Goal: Task Accomplishment & Management: Complete application form

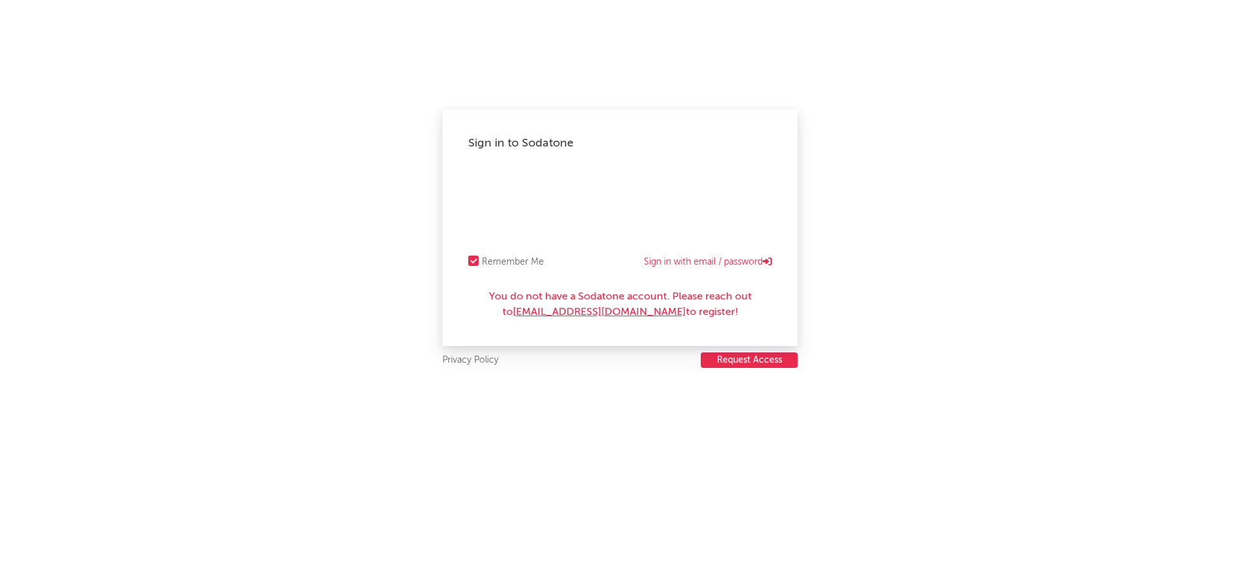
click at [598, 309] on link "SodatoneSupport@wmg.com" at bounding box center [599, 312] width 173 height 10
click at [773, 361] on button "Request Access" at bounding box center [749, 361] width 97 height 16
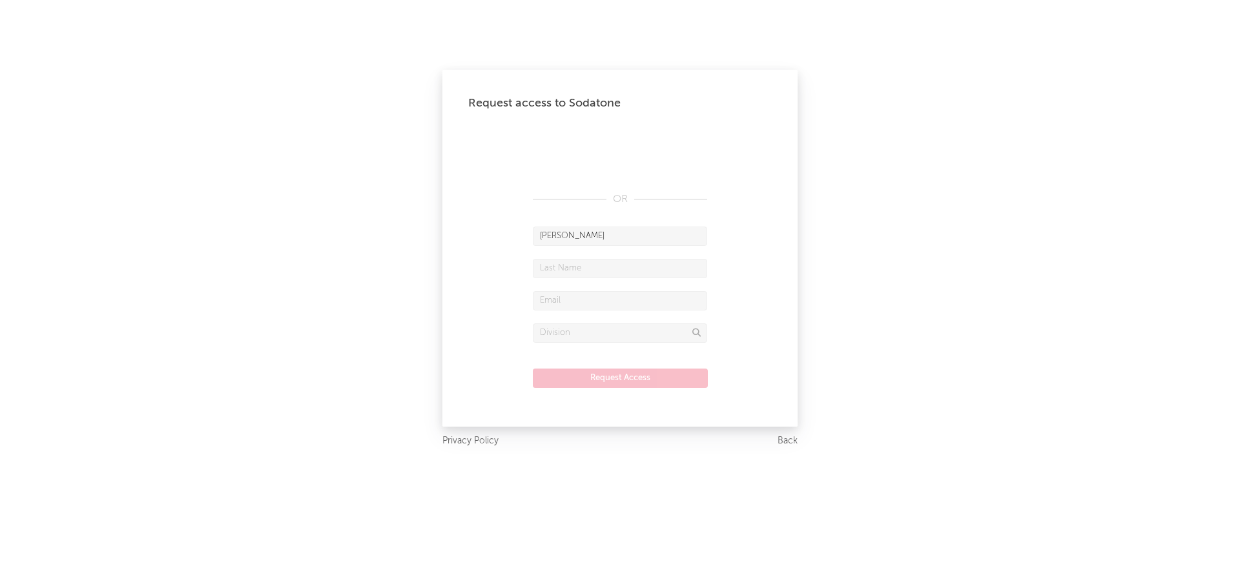
type input "Emily"
type input "Whyte"
type input "[PERSON_NAME][EMAIL_ADDRESS][PERSON_NAME][DOMAIN_NAME]"
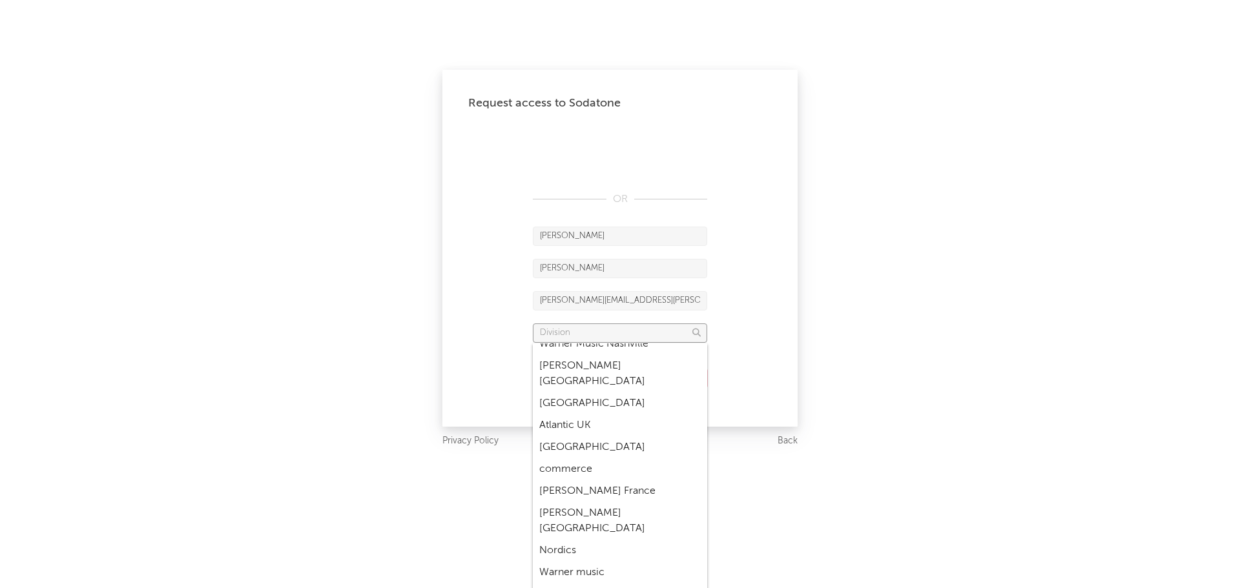
scroll to position [1674, 0]
click at [632, 585] on div "warner music australia" at bounding box center [620, 596] width 174 height 22
type input "warner music australia"
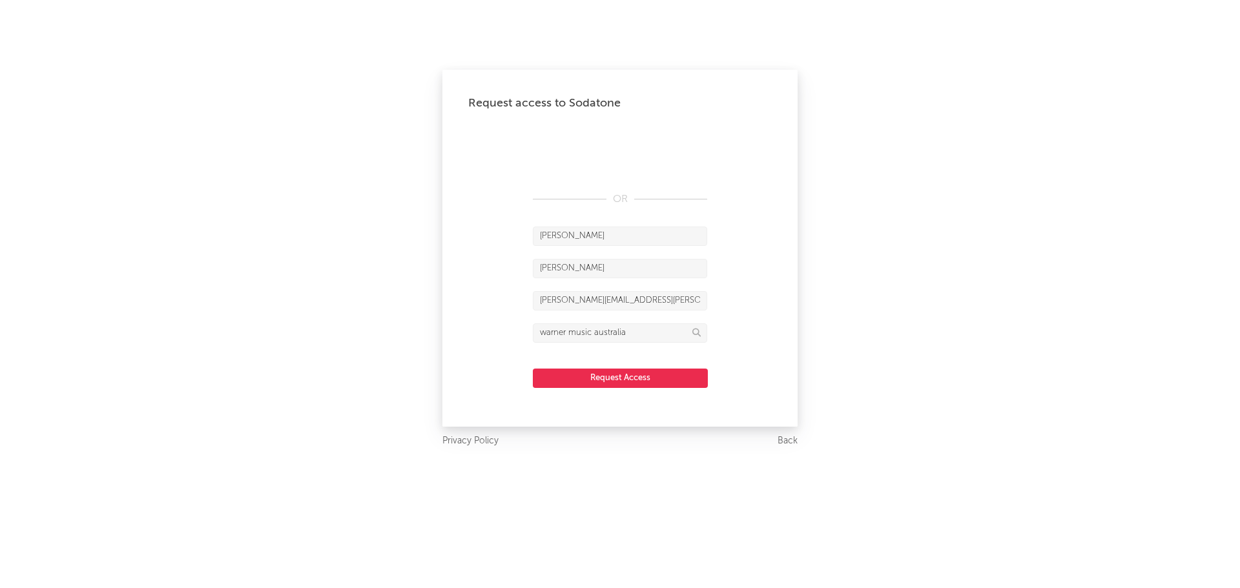
click at [655, 373] on button "Request Access" at bounding box center [620, 378] width 175 height 19
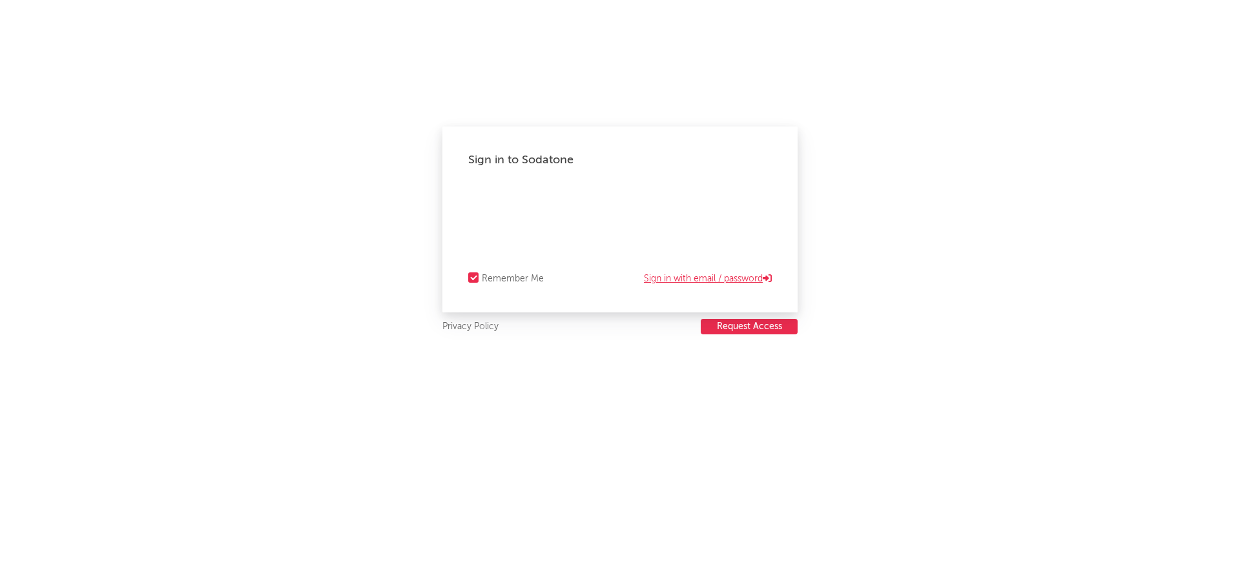
click at [702, 274] on link "Sign in with email / password" at bounding box center [708, 279] width 128 height 16
click at [515, 192] on div "Forgot your password?" at bounding box center [620, 219] width 304 height 65
click at [652, 233] on link "Forgot your password?" at bounding box center [620, 236] width 95 height 16
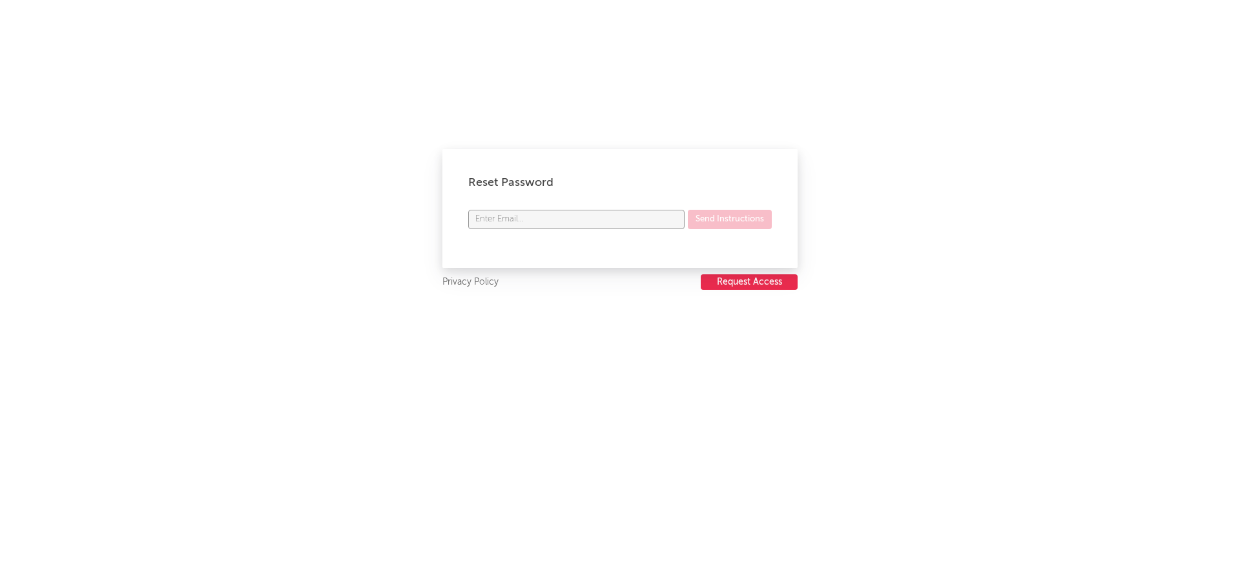
click at [566, 221] on input "text" at bounding box center [576, 219] width 216 height 19
type input "emily.whyte@warnermusic.com"
click at [730, 218] on button "Send Instructions" at bounding box center [730, 219] width 84 height 19
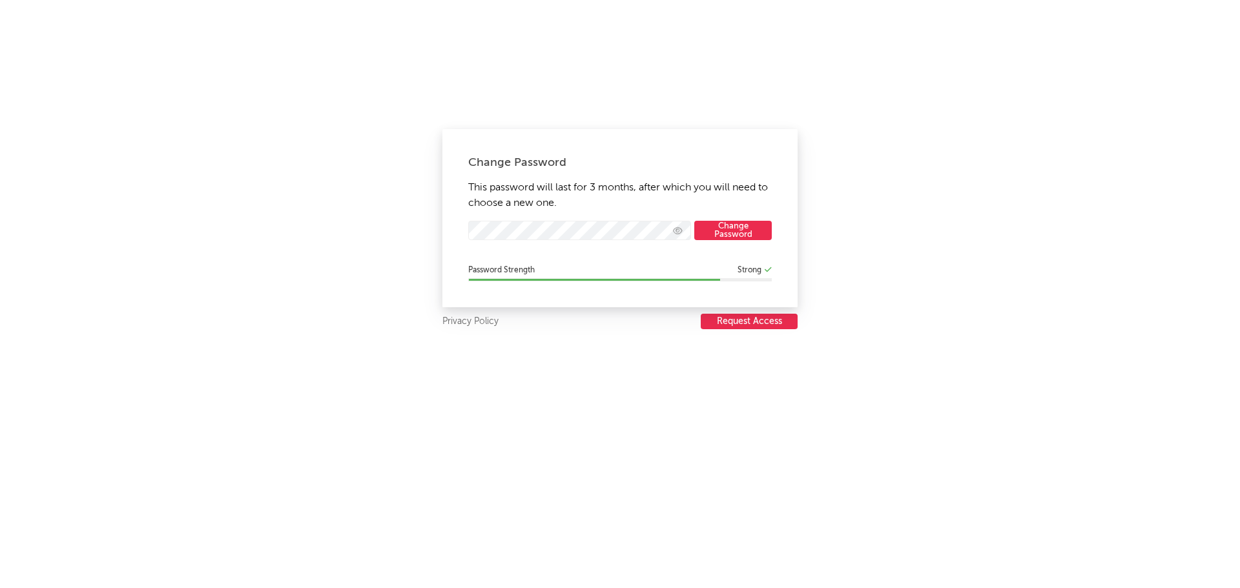
click at [725, 224] on button "Change Password" at bounding box center [733, 230] width 78 height 19
click at [726, 229] on button "Change Password" at bounding box center [733, 230] width 78 height 19
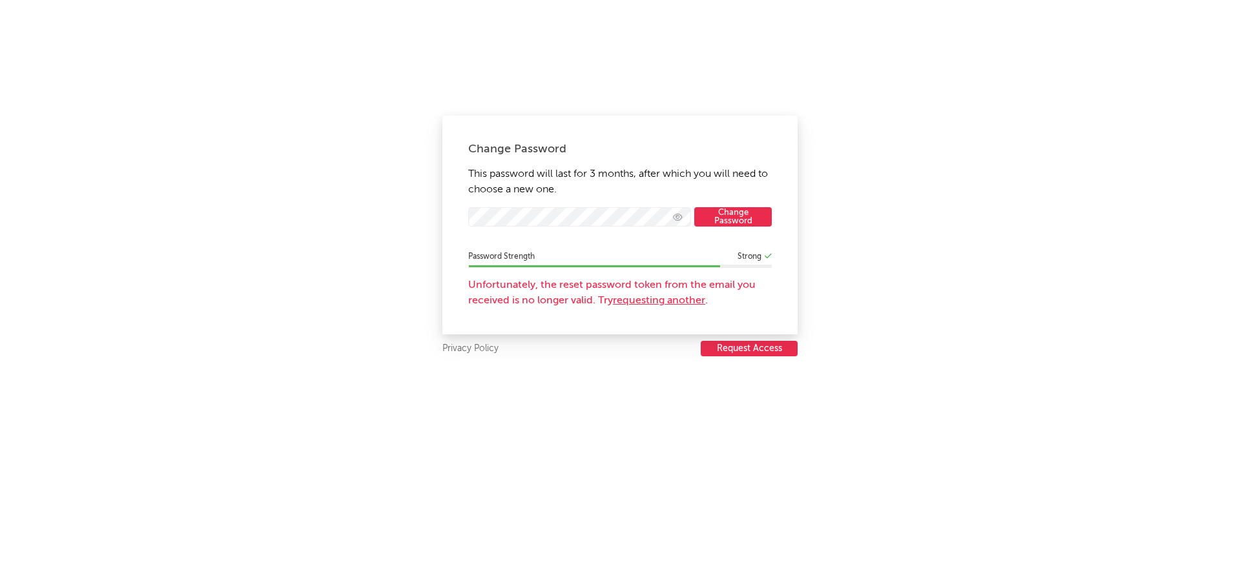
click at [838, 254] on div "Change Password This password will last for 3 months, after which you will need…" at bounding box center [620, 294] width 1240 height 588
click at [486, 281] on div "Unfortunately, the reset password token from the email you received is no longe…" at bounding box center [620, 293] width 304 height 31
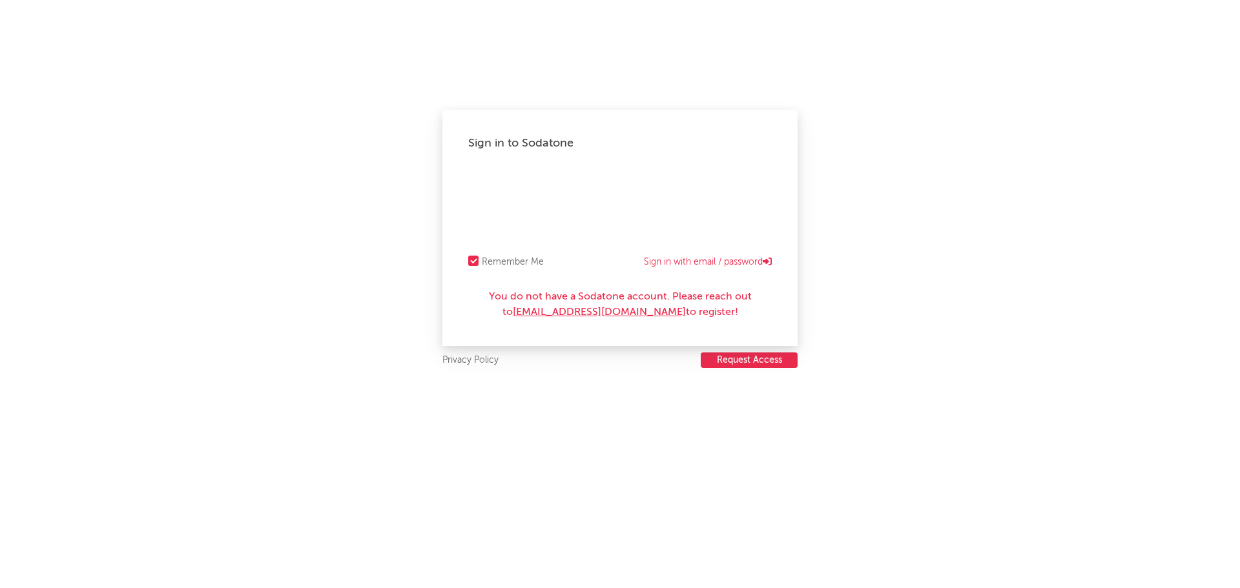
click at [569, 307] on link "[EMAIL_ADDRESS][DOMAIN_NAME]" at bounding box center [599, 312] width 173 height 10
click at [565, 310] on link "[EMAIL_ADDRESS][DOMAIN_NAME]" at bounding box center [599, 312] width 173 height 10
click at [594, 309] on link "[EMAIL_ADDRESS][DOMAIN_NAME]" at bounding box center [599, 312] width 173 height 10
click at [611, 306] on div "You do not have a Sodatone account. Please reach out to [EMAIL_ADDRESS][DOMAIN_…" at bounding box center [620, 304] width 304 height 31
click at [681, 344] on div "Sign in to Sodatone Remember Me Sign in with email / password You do not have a…" at bounding box center [619, 228] width 355 height 236
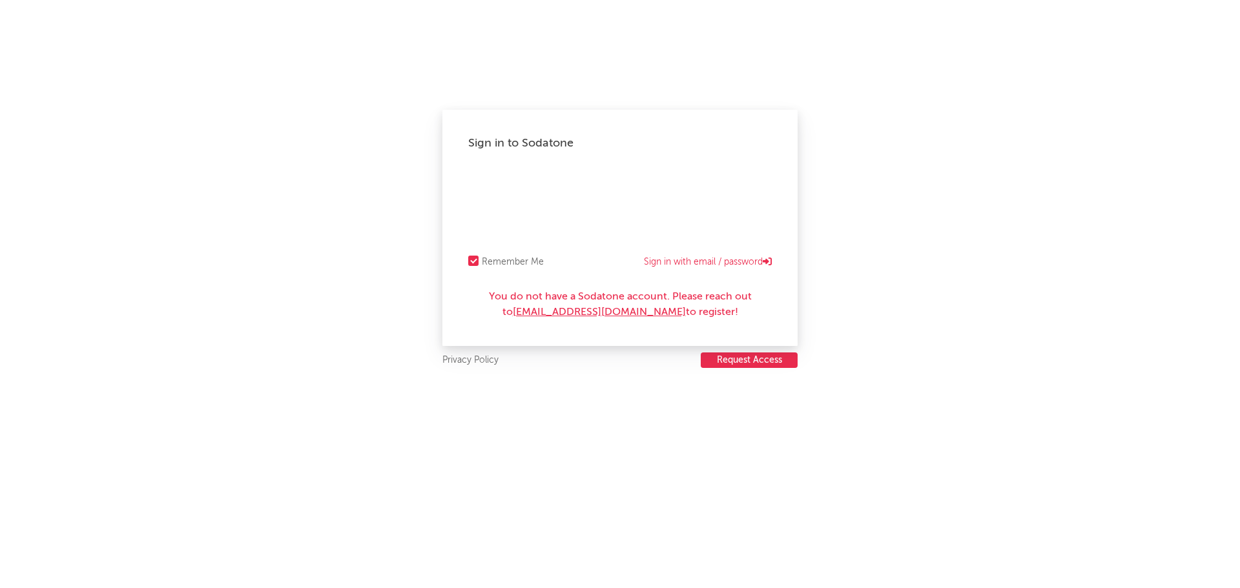
click at [623, 313] on link "[EMAIL_ADDRESS][DOMAIN_NAME]" at bounding box center [599, 312] width 173 height 10
drag, startPoint x: 519, startPoint y: 311, endPoint x: 661, endPoint y: 325, distance: 142.8
click at [661, 325] on div "Sign in to Sodatone Remember Me Sign in with email / password You do not have a…" at bounding box center [619, 228] width 355 height 236
copy link "[EMAIL_ADDRESS][DOMAIN_NAME]"
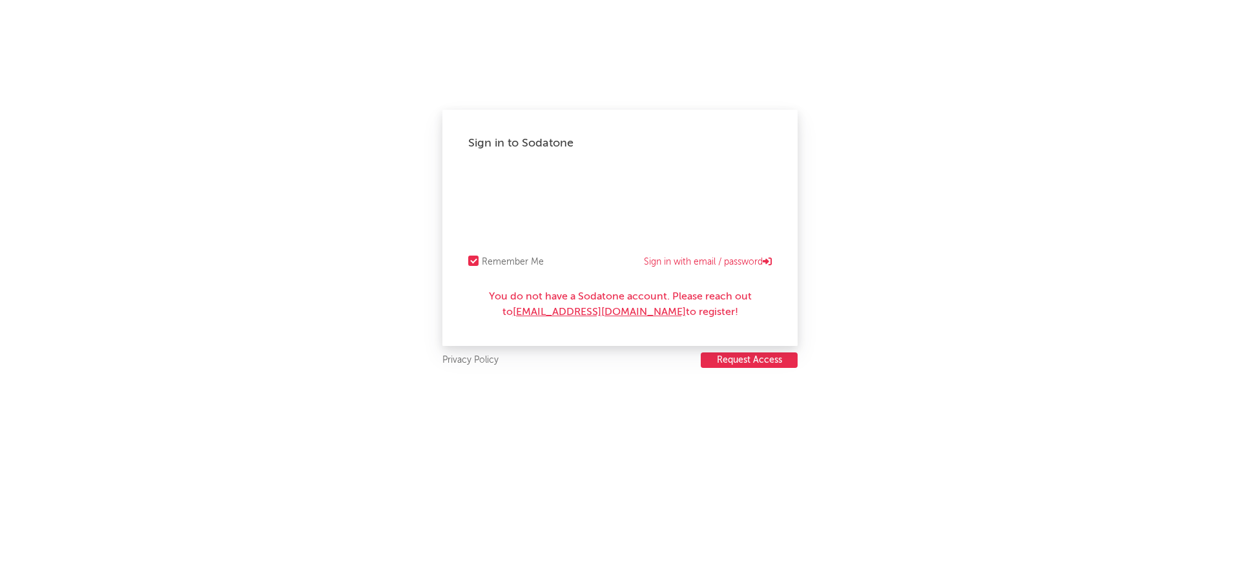
click at [577, 268] on div "Remember Me Sign in with email / password" at bounding box center [620, 263] width 304 height 16
click at [731, 365] on button "Request Access" at bounding box center [749, 361] width 97 height 16
